Goal: Information Seeking & Learning: Find specific fact

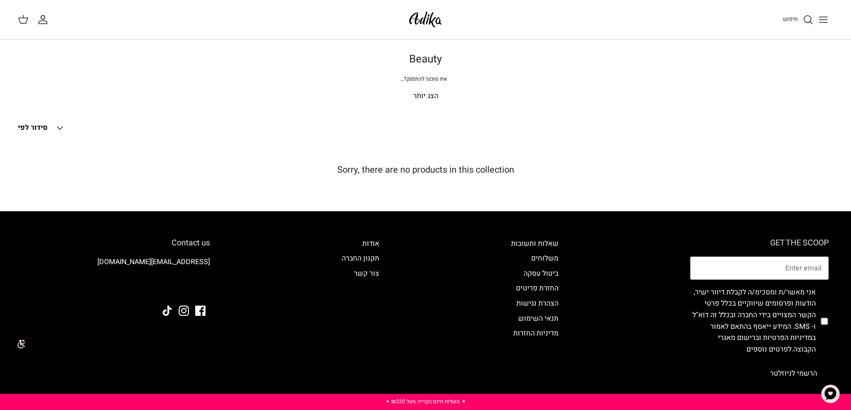
click at [430, 22] on img at bounding box center [425, 19] width 38 height 21
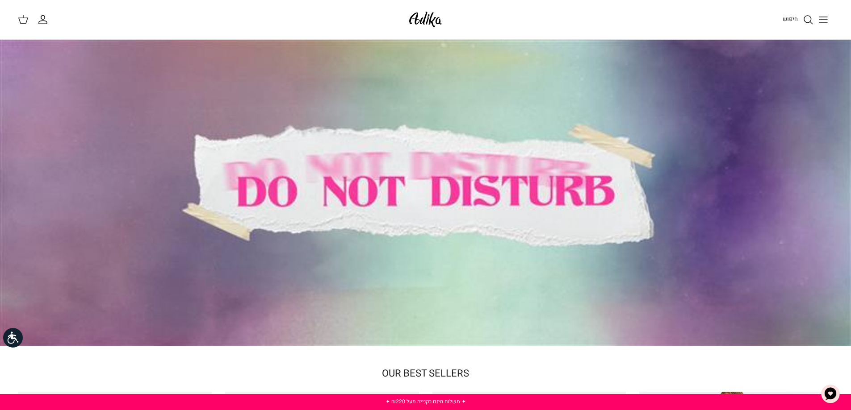
click at [825, 22] on line "Toggle menu" at bounding box center [823, 22] width 8 height 0
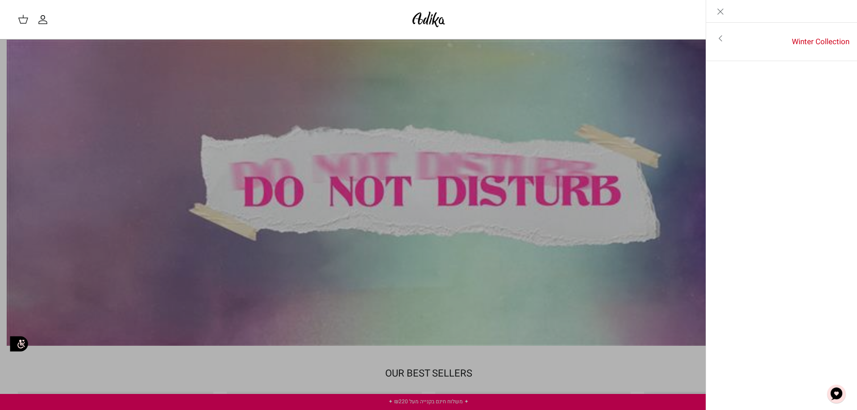
click at [664, 24] on div "חיפוש" at bounding box center [648, 20] width 383 height 20
click at [558, 31] on div "חיפוש החשבון שלי חיפוש" at bounding box center [428, 19] width 857 height 39
click at [431, 99] on link "Toggle menu" at bounding box center [428, 205] width 857 height 410
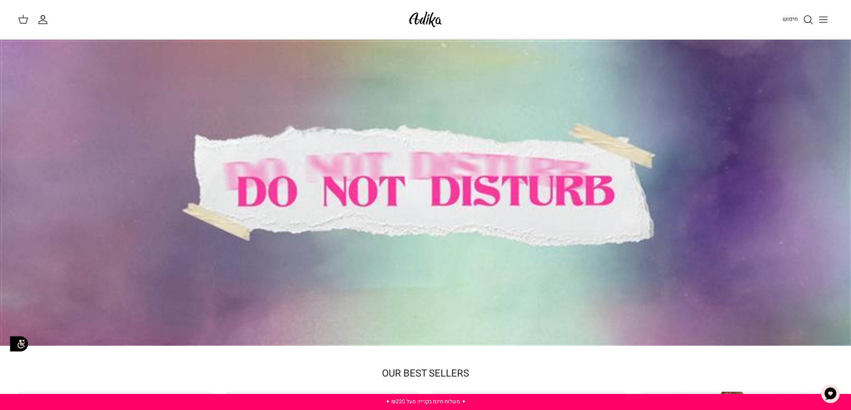
click at [794, 17] on span "חיפוש" at bounding box center [789, 19] width 15 height 8
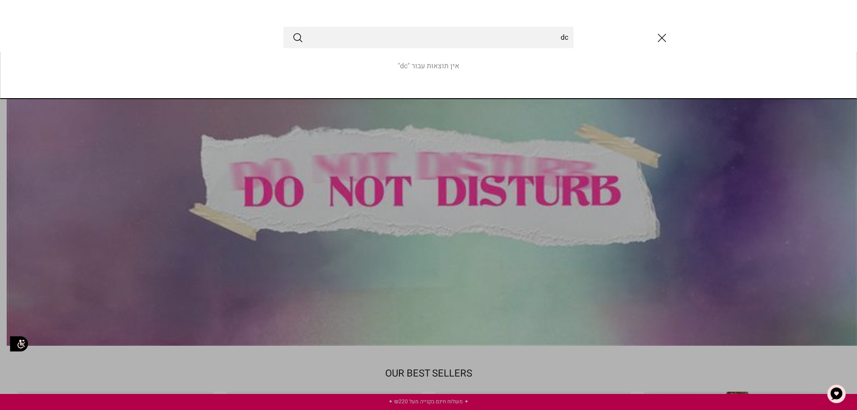
type input "d"
type input "גבות"
click at [292, 32] on button "Submit" at bounding box center [297, 38] width 11 height 12
